Goal: Information Seeking & Learning: Learn about a topic

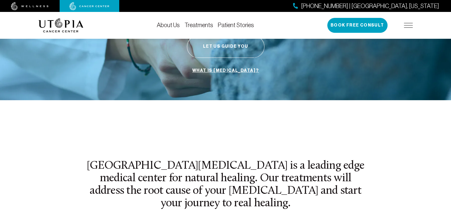
scroll to position [107, 0]
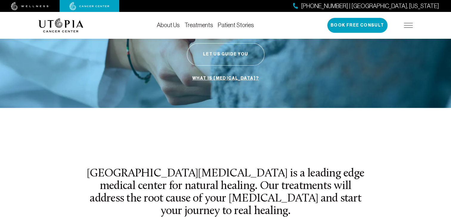
click at [202, 23] on link "Treatments" at bounding box center [199, 25] width 29 height 7
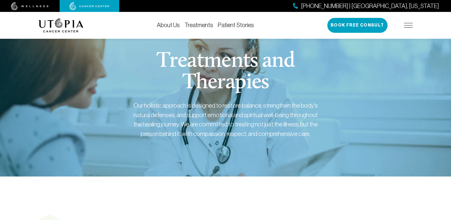
click at [236, 25] on link "Patient Stories" at bounding box center [236, 25] width 36 height 7
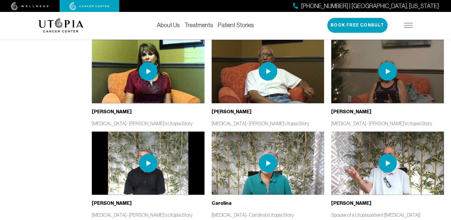
scroll to position [793, 0]
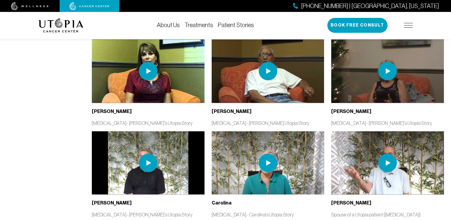
click at [266, 62] on img at bounding box center [268, 71] width 18 height 18
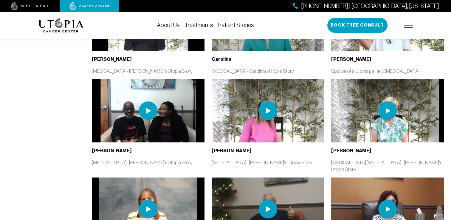
scroll to position [941, 0]
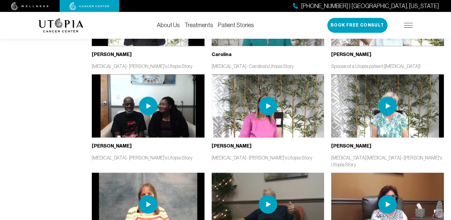
click at [148, 97] on img at bounding box center [148, 106] width 18 height 18
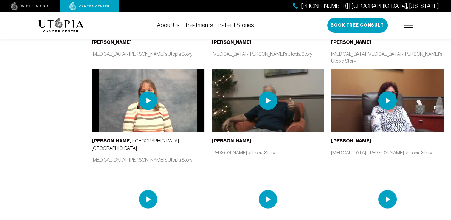
scroll to position [1047, 0]
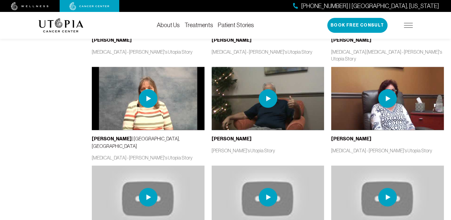
click at [267, 89] on img at bounding box center [268, 98] width 18 height 18
